Goal: Task Accomplishment & Management: Manage account settings

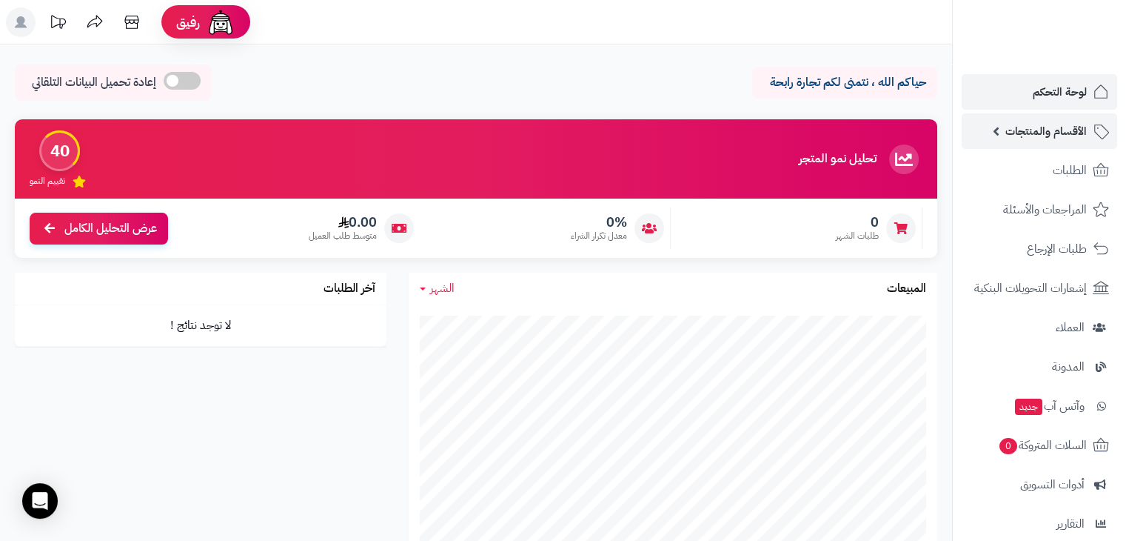
click at [1015, 140] on span "الأقسام والمنتجات" at bounding box center [1046, 131] width 81 height 21
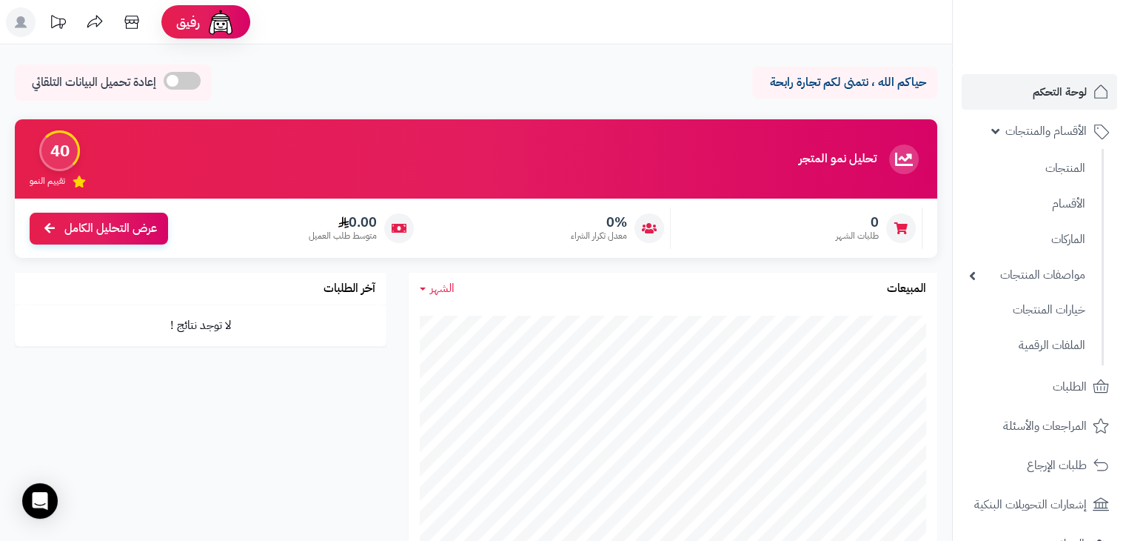
click at [940, 149] on div "تحليل نمو المتجر مرحلة الإطلاق 40 تقييم النمو 0 طلبات الشهر 0% معدل تكرار الشرا…" at bounding box center [476, 195] width 945 height 153
drag, startPoint x: 952, startPoint y: 150, endPoint x: 952, endPoint y: 262, distance: 111.8
click at [952, 262] on nav "لوحة التحكم الأقسام والمنتجات المنتجات الأقسام الماركات مواصفات المنتجات مواصفا…" at bounding box center [1039, 289] width 174 height 541
click at [921, 284] on h3 "المبيعات" at bounding box center [906, 288] width 39 height 13
drag, startPoint x: 958, startPoint y: 332, endPoint x: 956, endPoint y: 345, distance: 13.5
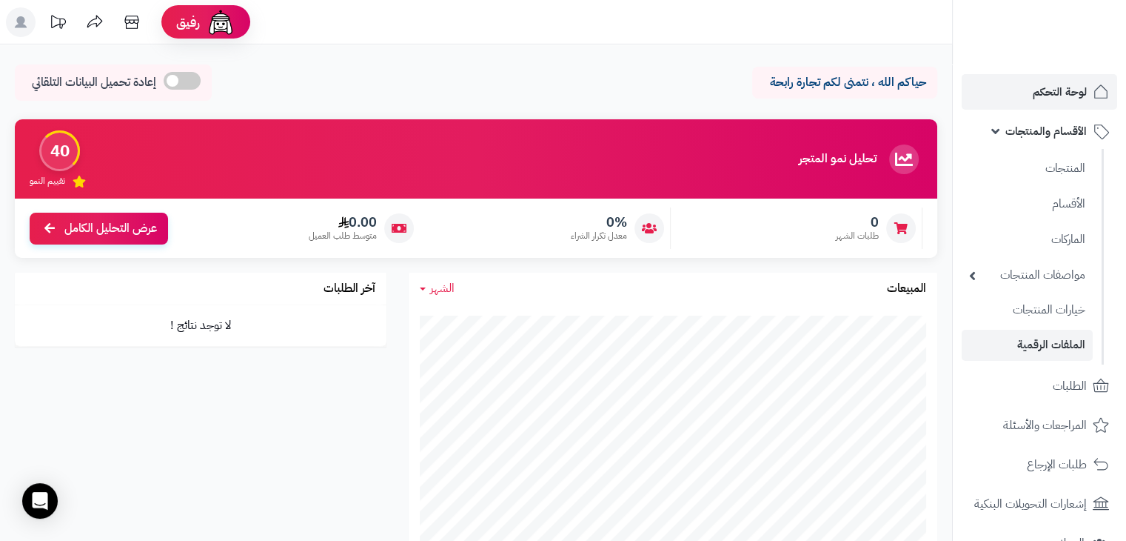
click at [956, 345] on li "الملفات الرقمية" at bounding box center [1027, 345] width 149 height 30
click at [955, 350] on nav "لوحة التحكم الأقسام والمنتجات المنتجات الأقسام الماركات مواصفات المنتجات مواصفا…" at bounding box center [1039, 289] width 174 height 541
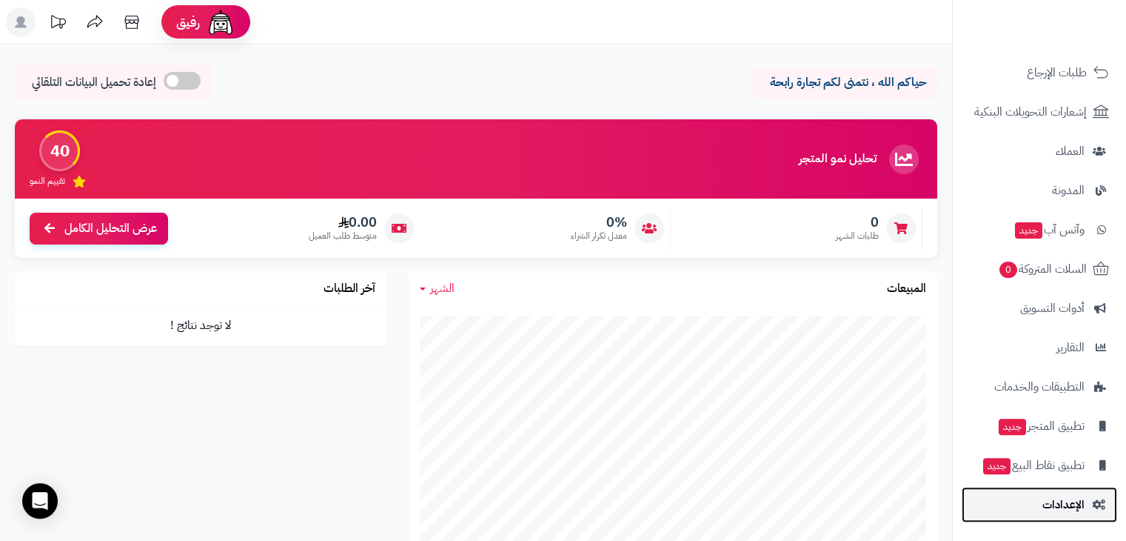
click at [1073, 518] on link "الإعدادات" at bounding box center [1040, 505] width 156 height 36
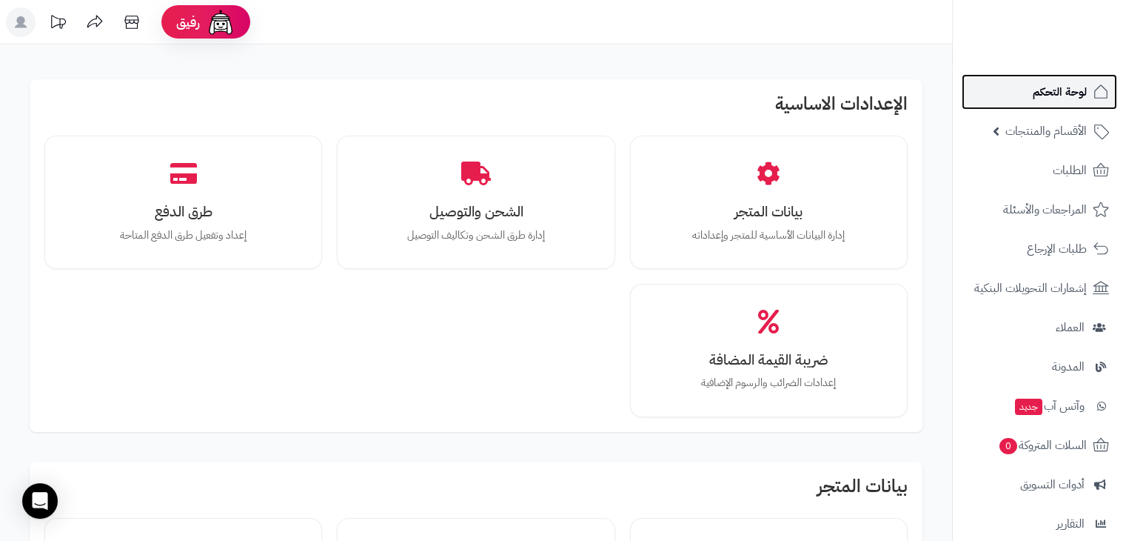
click at [1003, 95] on link "لوحة التحكم" at bounding box center [1040, 92] width 156 height 36
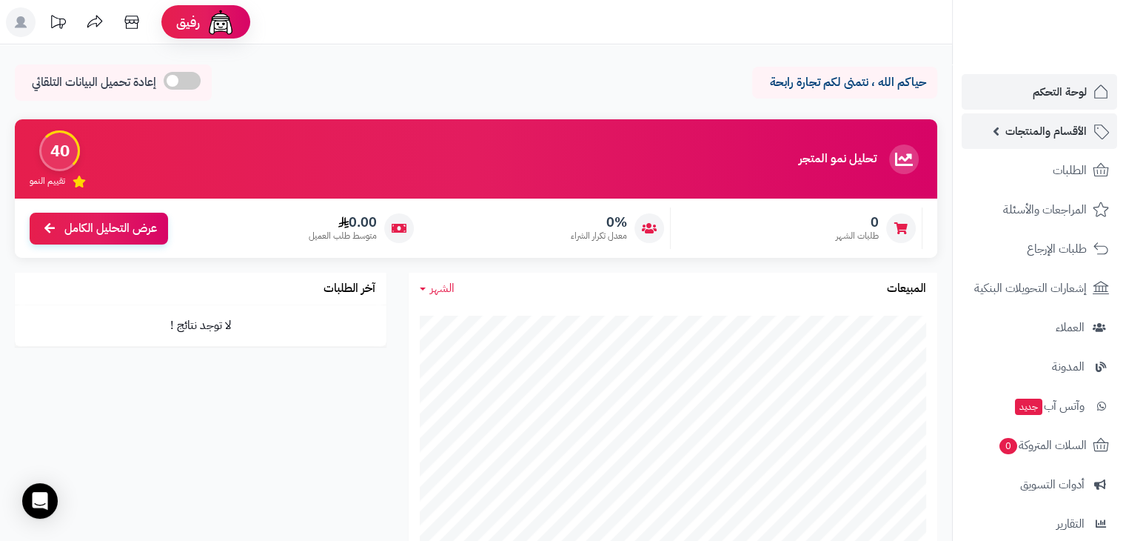
click at [1021, 131] on span "الأقسام والمنتجات" at bounding box center [1046, 131] width 81 height 21
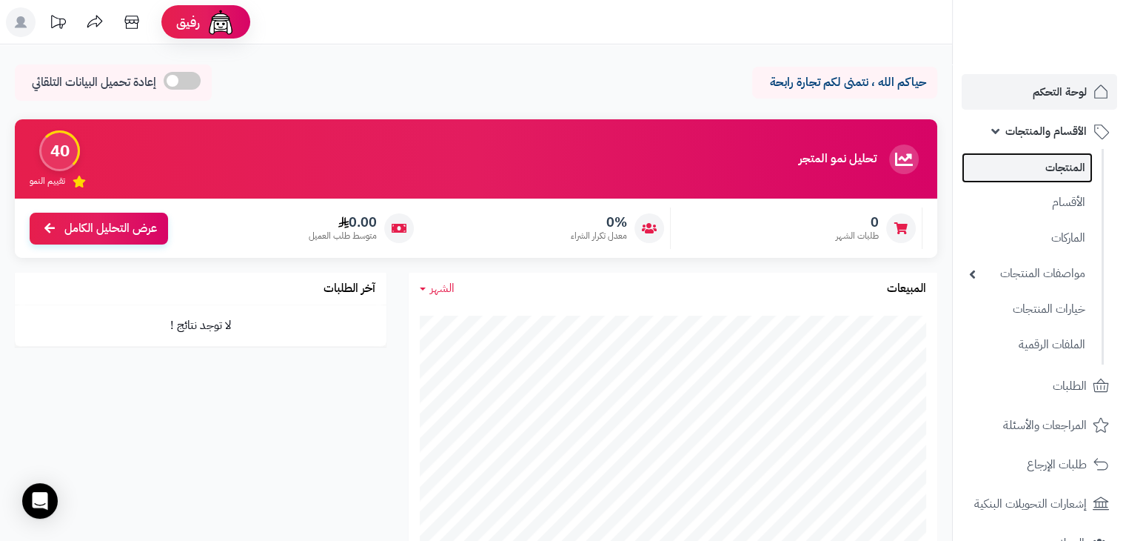
click at [1041, 170] on link "المنتجات" at bounding box center [1027, 168] width 131 height 30
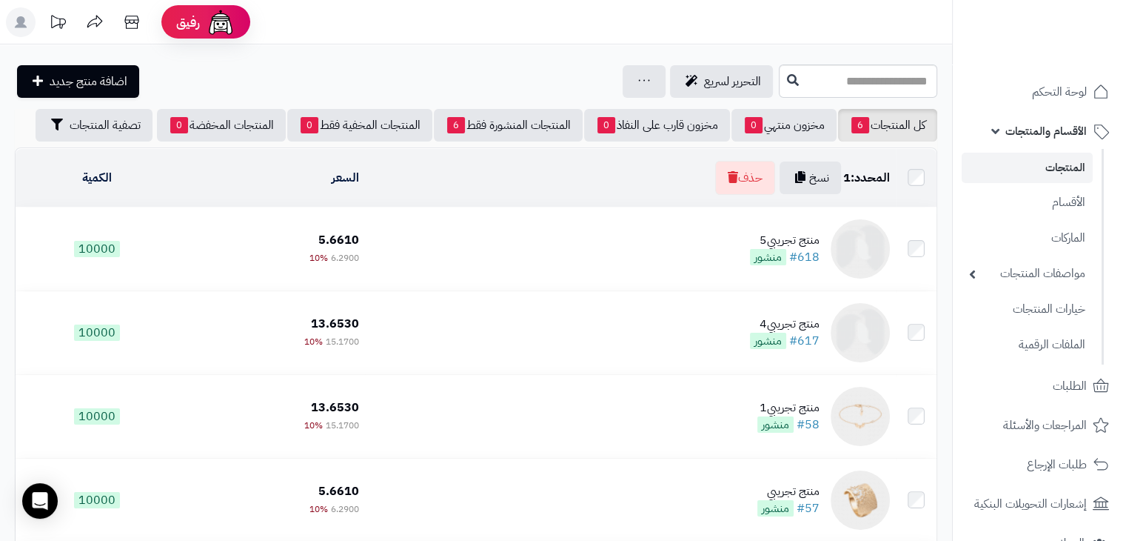
click at [871, 247] on img at bounding box center [860, 248] width 59 height 59
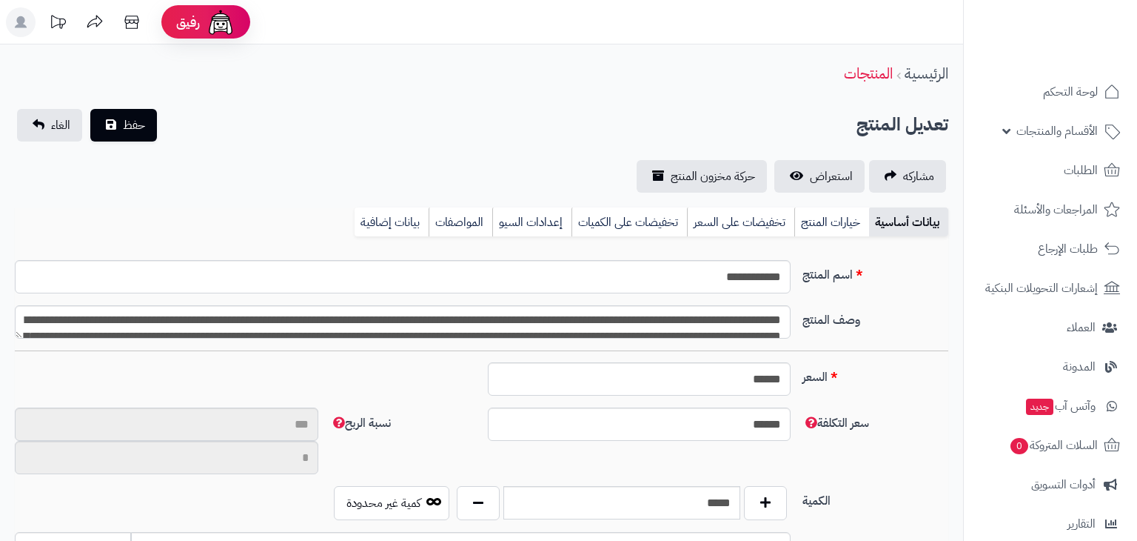
select select
type input "**"
type input "********"
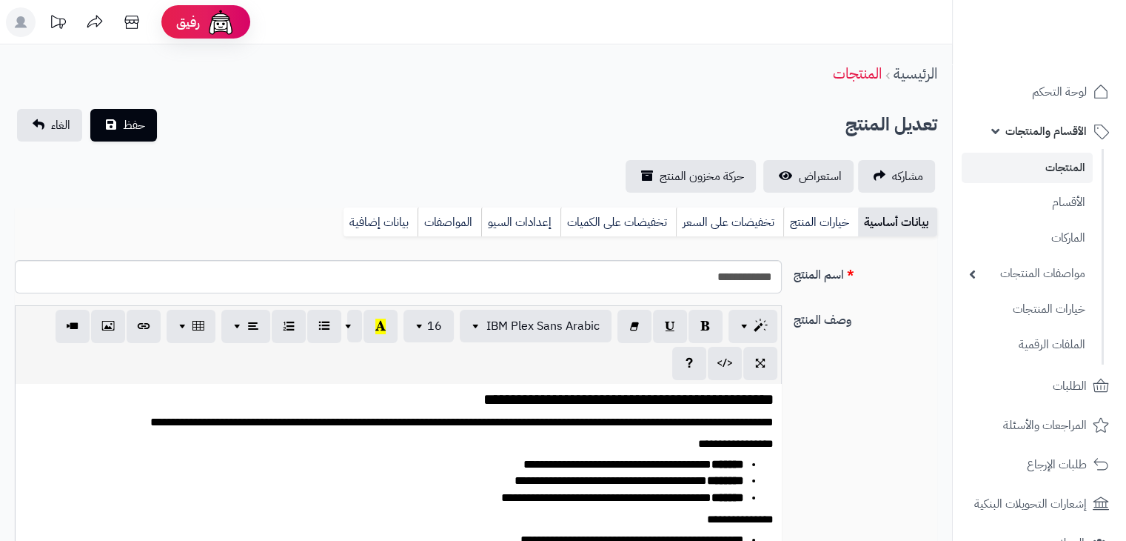
type input "****"
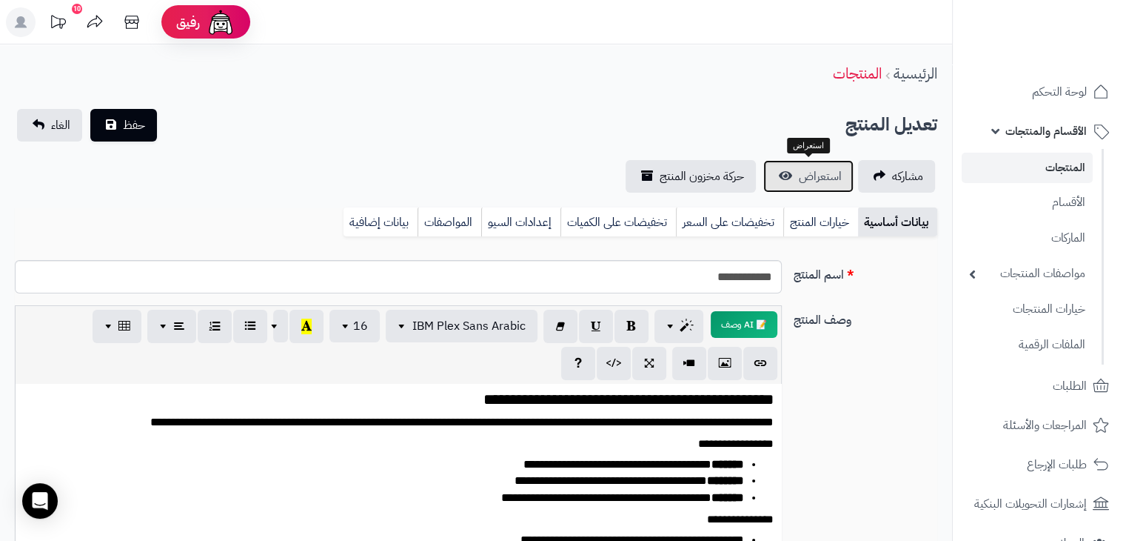
click at [791, 173] on link "استعراض" at bounding box center [808, 176] width 90 height 33
